Goal: Task Accomplishment & Management: Use online tool/utility

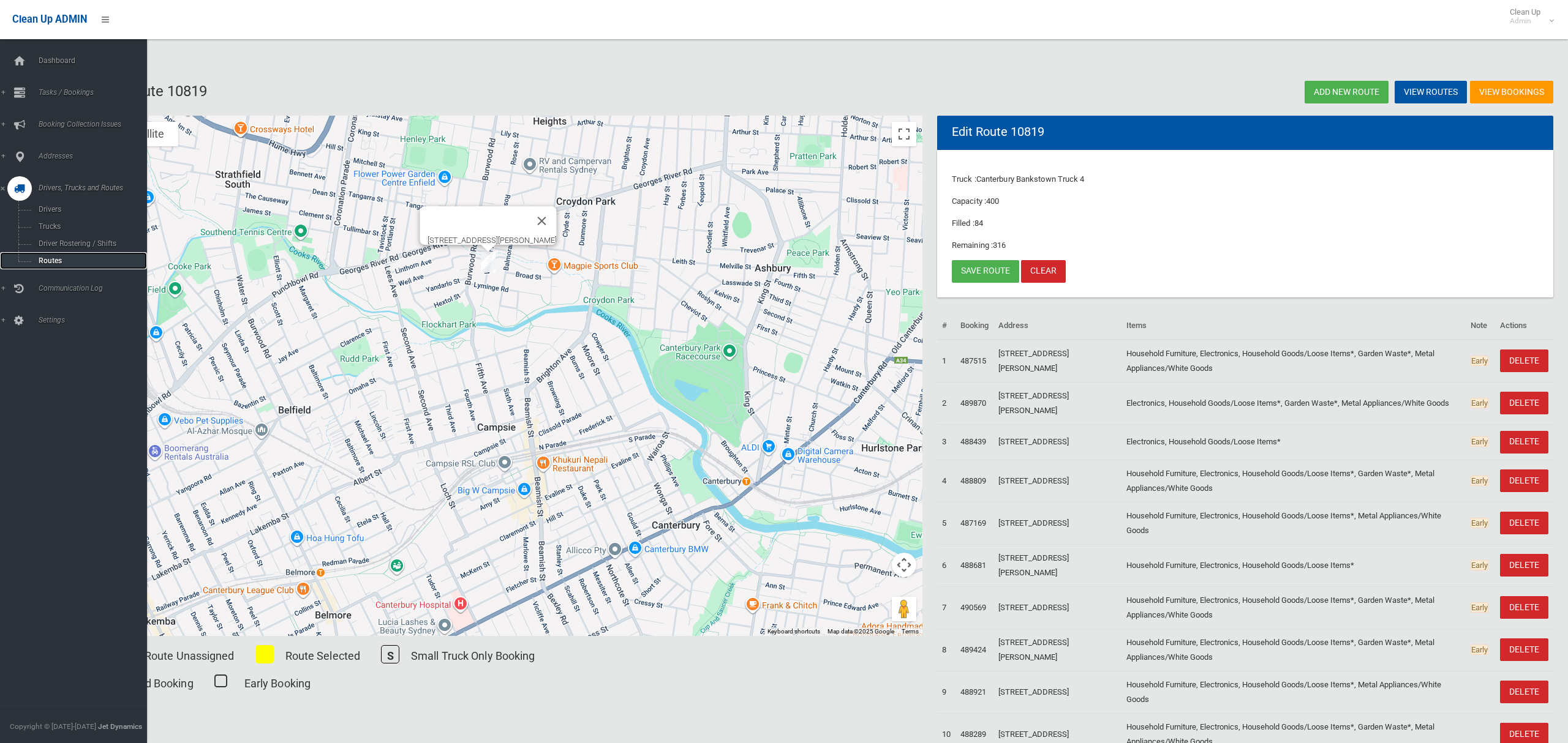
click at [45, 257] on span "Routes" at bounding box center [85, 260] width 102 height 8
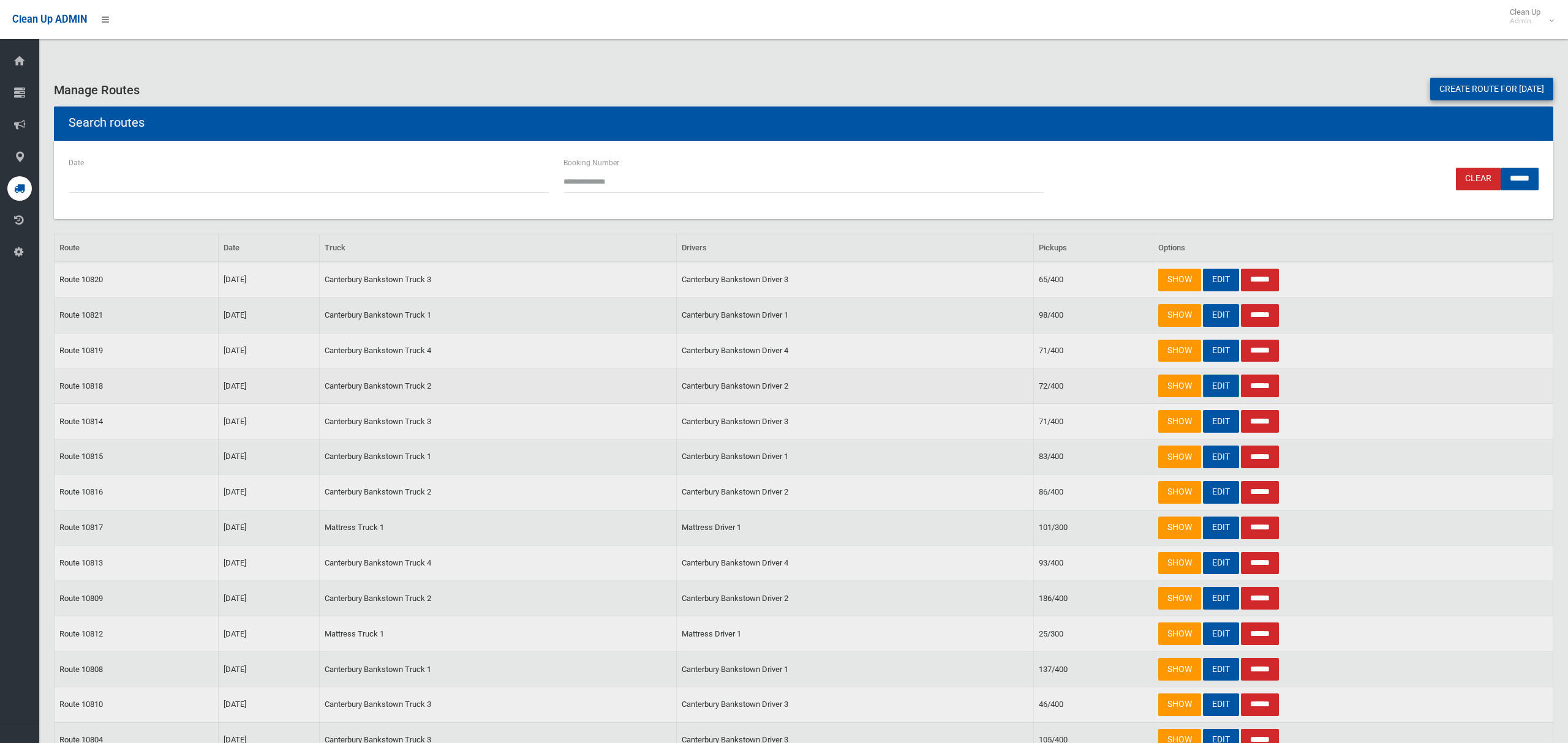
click at [1210, 386] on link "EDIT" at bounding box center [1221, 386] width 36 height 23
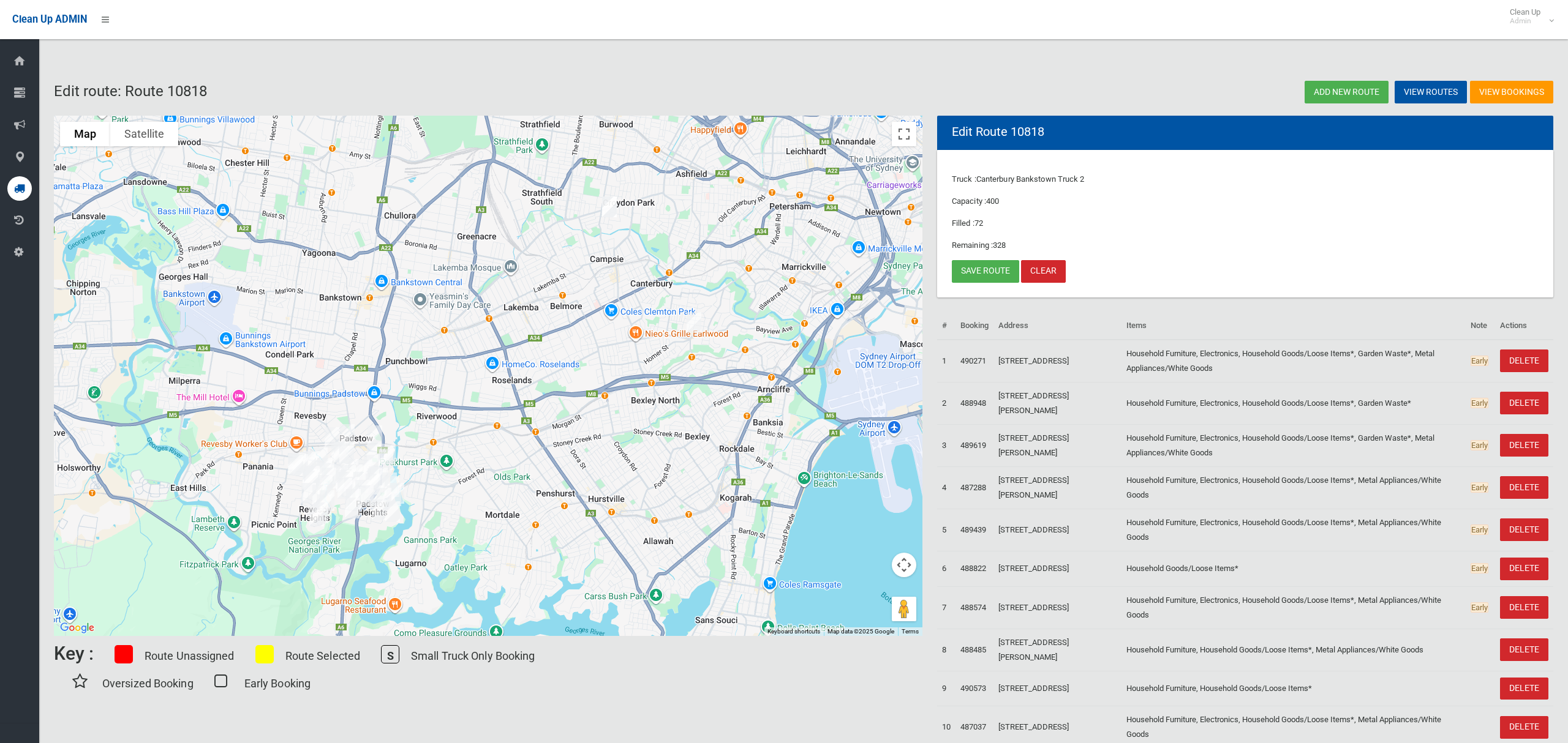
click at [692, 321] on img "19 William Street, EARLWOOD NSW 2206" at bounding box center [694, 323] width 24 height 30
click at [691, 321] on img "19 William Street, EARLWOOD NSW 2206" at bounding box center [694, 323] width 24 height 30
click at [613, 210] on img "2 Baldi Avenue, PANANIA NSW 2213" at bounding box center [609, 207] width 24 height 30
click at [607, 207] on img "2 Baldi Avenue, PANANIA NSW 2213" at bounding box center [609, 207] width 24 height 30
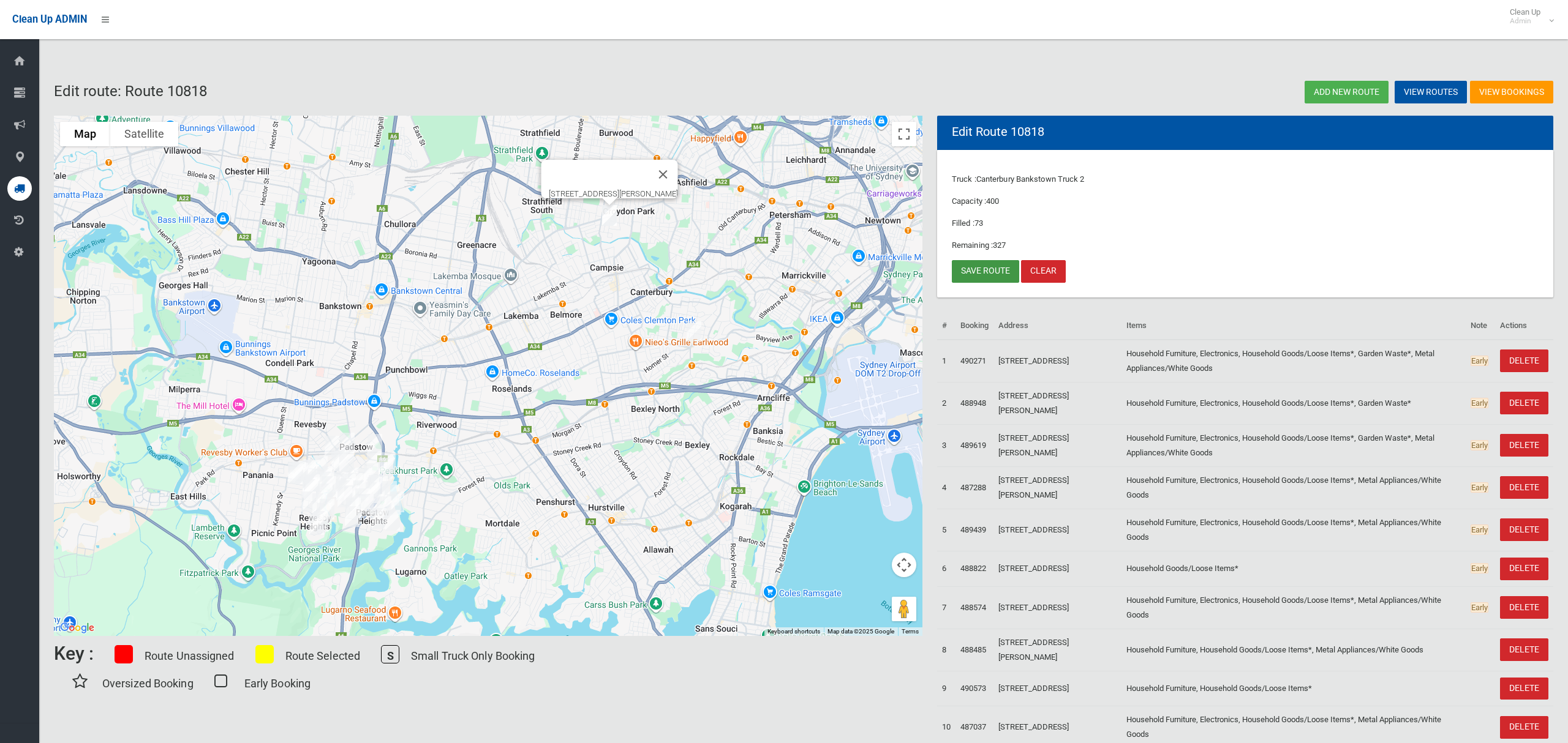
click at [969, 272] on link "Save route" at bounding box center [985, 271] width 67 height 23
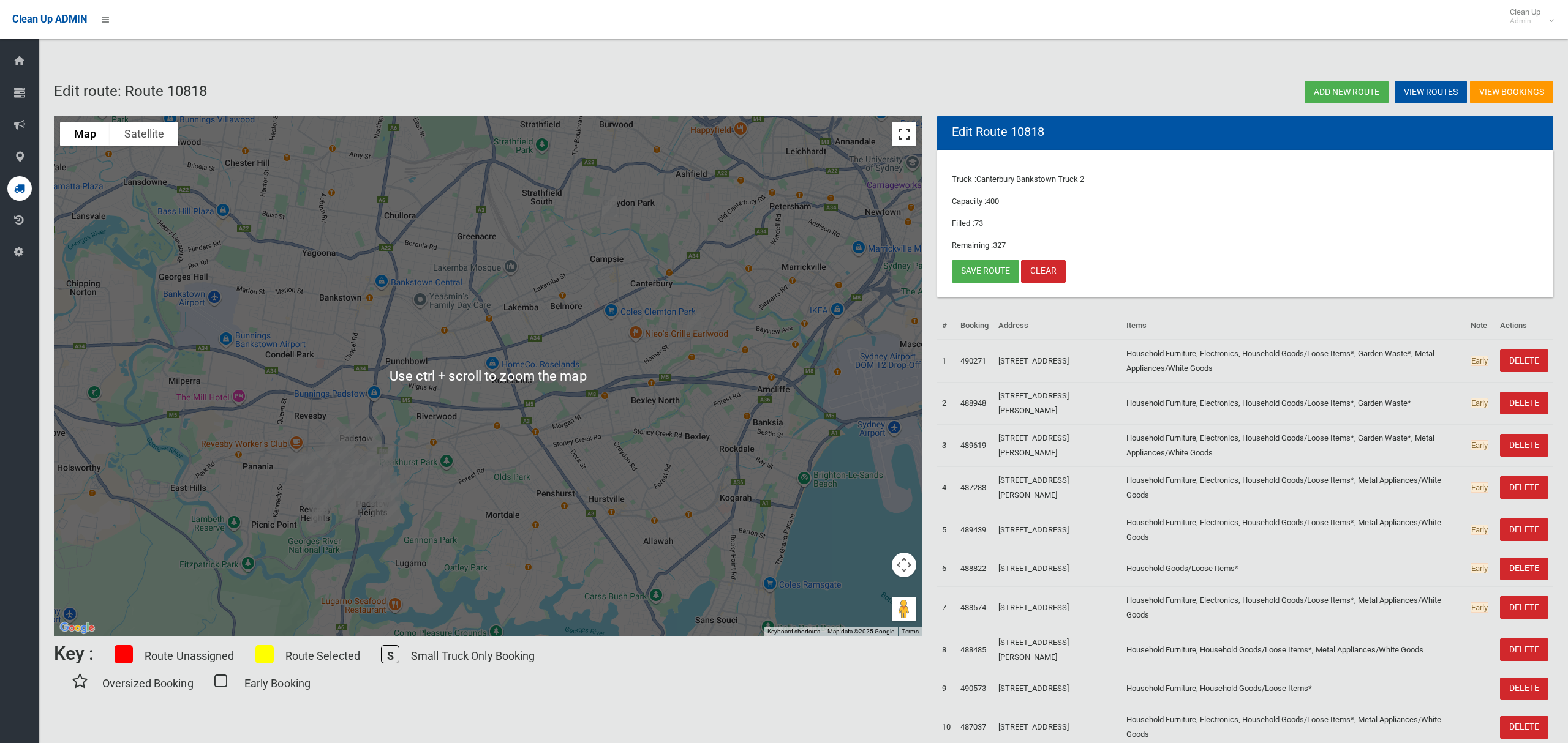
click at [908, 130] on button "Toggle fullscreen view" at bounding box center [904, 134] width 24 height 24
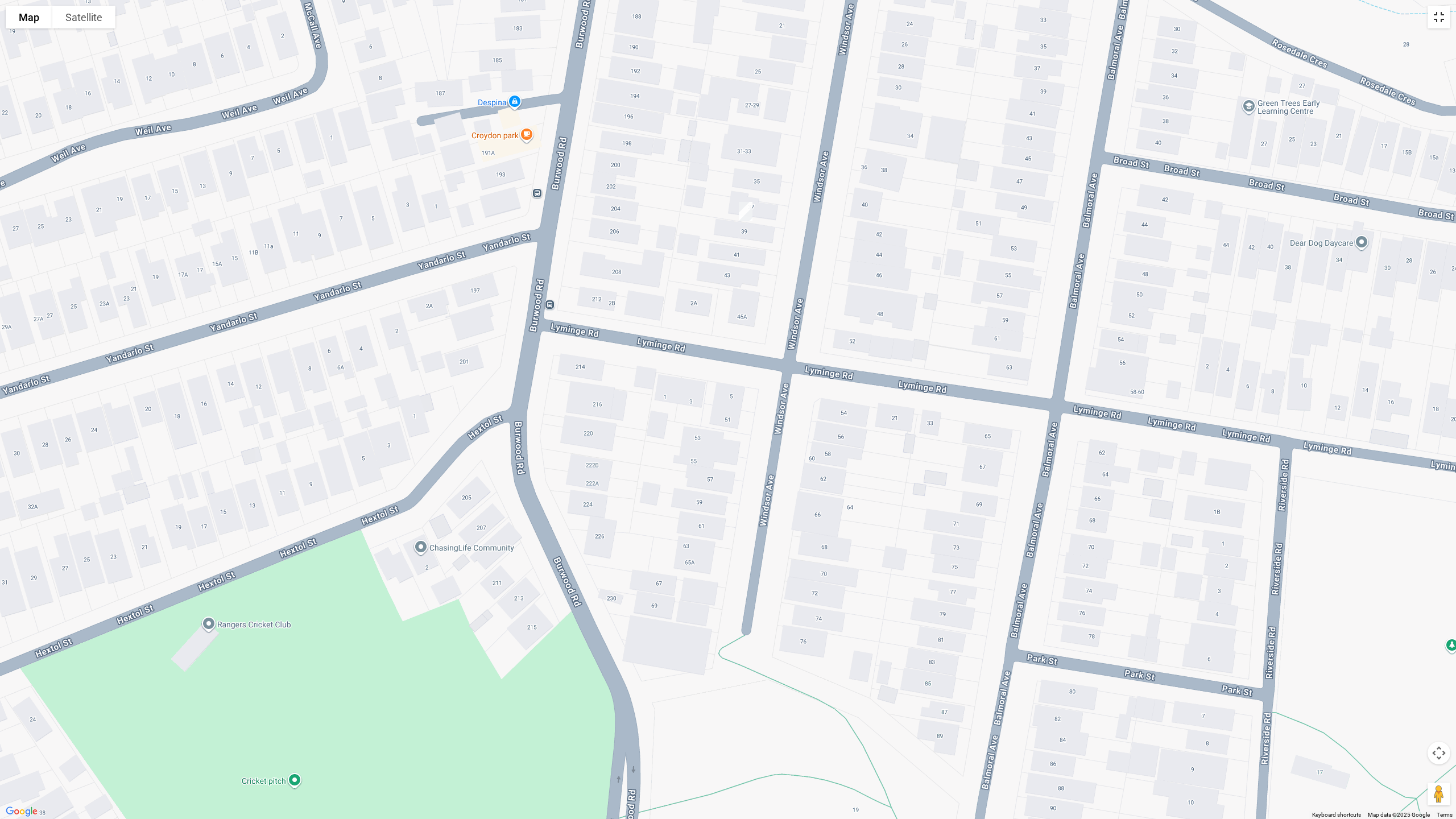
click at [1437, 19] on button "Toggle fullscreen view" at bounding box center [1439, 17] width 23 height 23
